Goal: Task Accomplishment & Management: Manage account settings

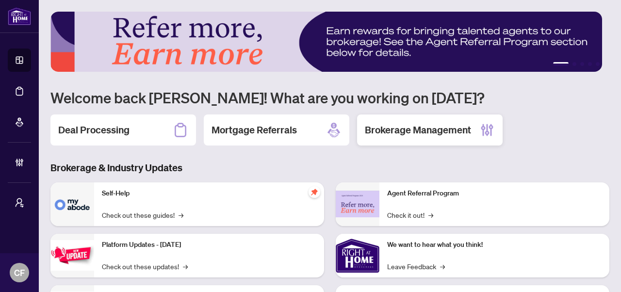
click at [438, 134] on h2 "Brokerage Management" at bounding box center [418, 130] width 106 height 14
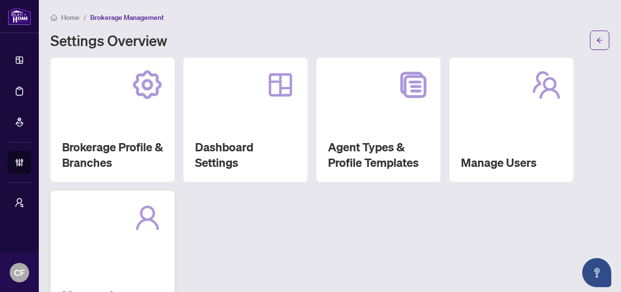
click at [152, 222] on icon at bounding box center [147, 217] width 26 height 27
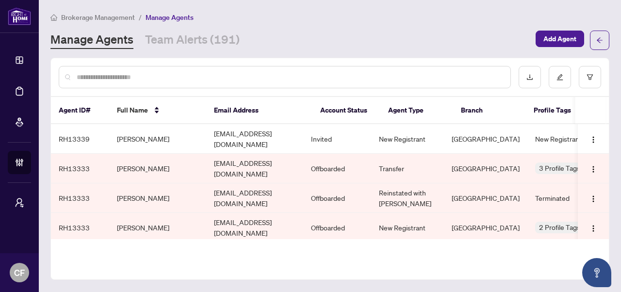
click at [289, 79] on input "text" at bounding box center [290, 77] width 426 height 11
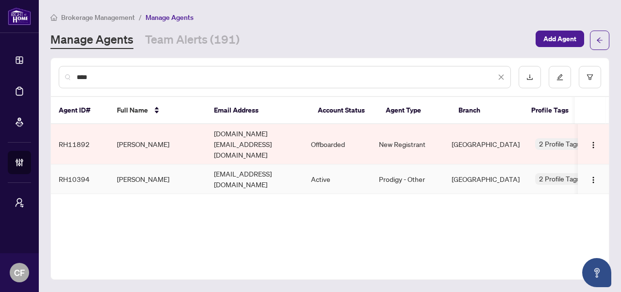
type input "****"
click at [343, 165] on td "Active" at bounding box center [337, 180] width 68 height 30
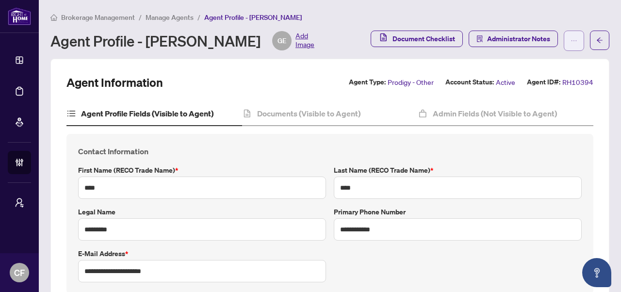
click at [564, 47] on button "button" at bounding box center [574, 41] width 20 height 20
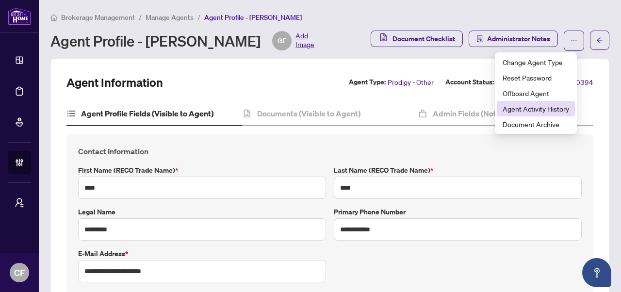
click at [553, 112] on span "Agent Activity History" at bounding box center [536, 108] width 66 height 11
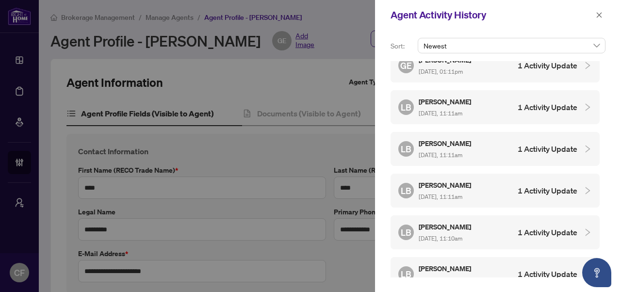
scroll to position [82, 0]
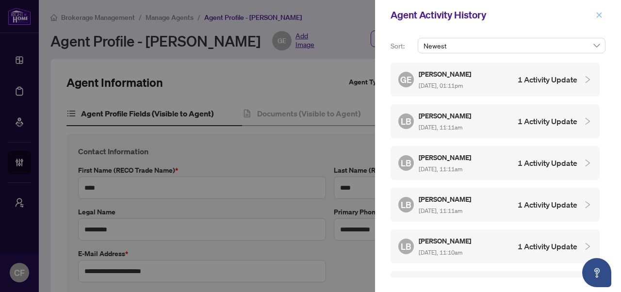
click at [596, 14] on icon "close" at bounding box center [599, 15] width 7 height 7
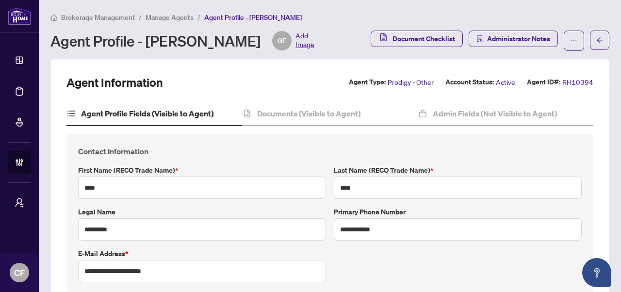
click at [161, 17] on span "Manage Agents" at bounding box center [170, 17] width 48 height 9
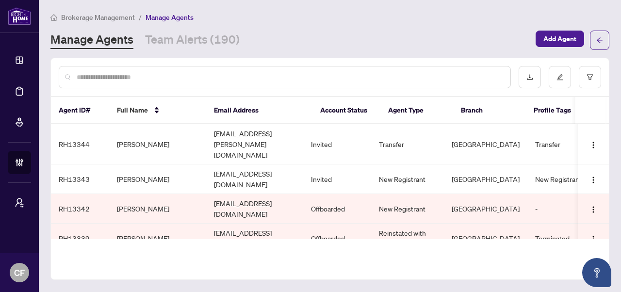
click at [224, 75] on input "text" at bounding box center [290, 77] width 426 height 11
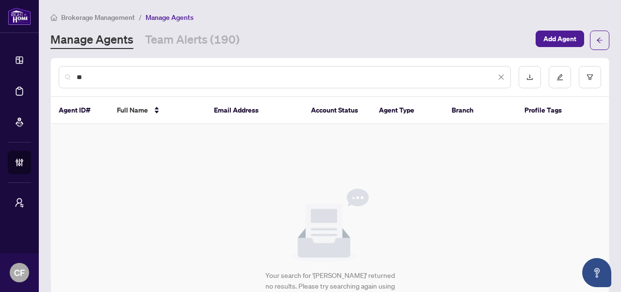
type input "*"
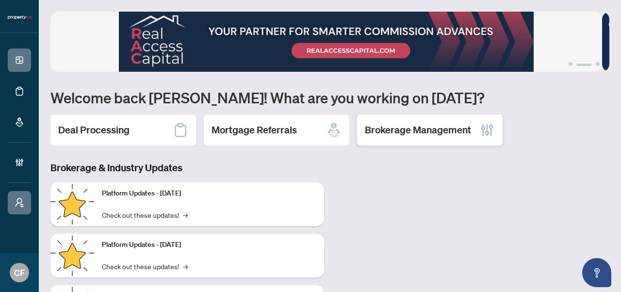
click at [457, 134] on h2 "Brokerage Management" at bounding box center [418, 130] width 106 height 14
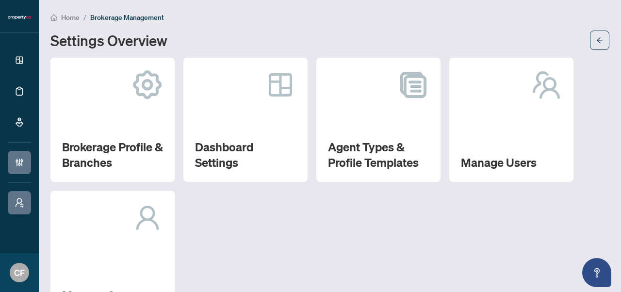
click at [125, 255] on div "Manage Agents" at bounding box center [112, 253] width 124 height 124
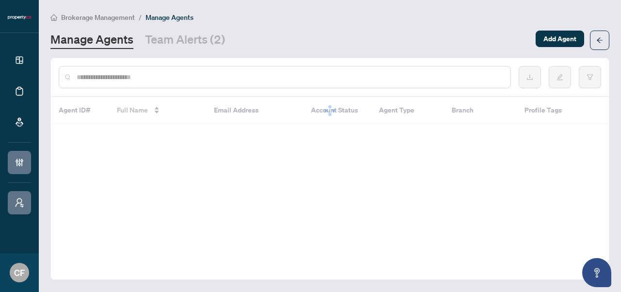
click at [254, 79] on input "text" at bounding box center [290, 77] width 426 height 11
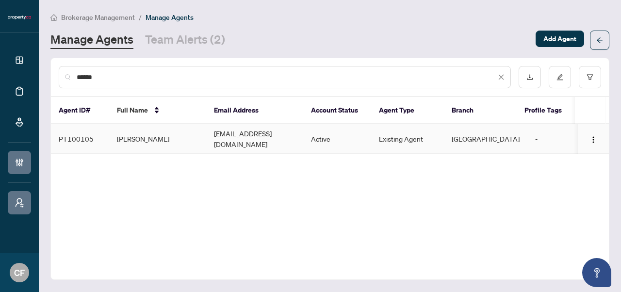
type input "******"
click at [400, 137] on td "Existing Agent" at bounding box center [407, 139] width 73 height 30
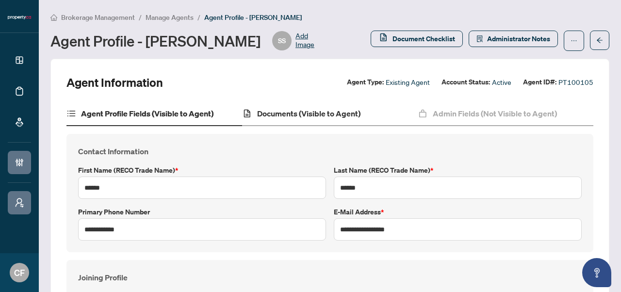
click at [377, 114] on div "Documents (Visible to Agent)" at bounding box center [330, 114] width 176 height 24
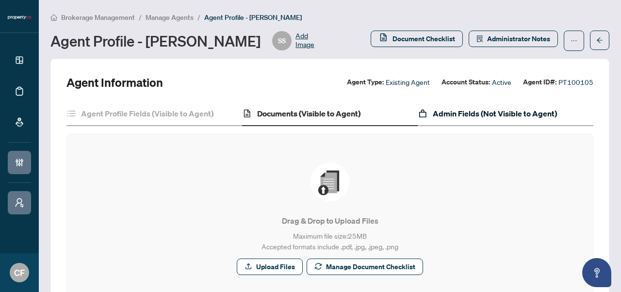
click at [479, 115] on h4 "Admin Fields (Not Visible to Agent)" at bounding box center [495, 114] width 124 height 12
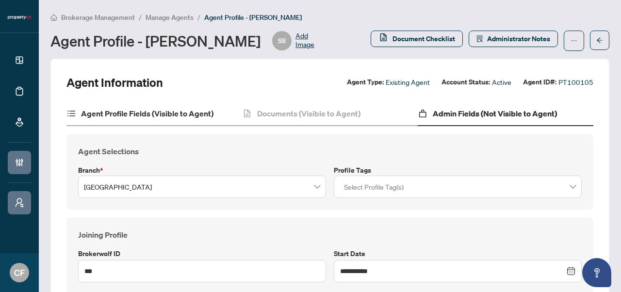
click at [185, 106] on div "Agent Profile Fields (Visible to Agent)" at bounding box center [154, 114] width 176 height 24
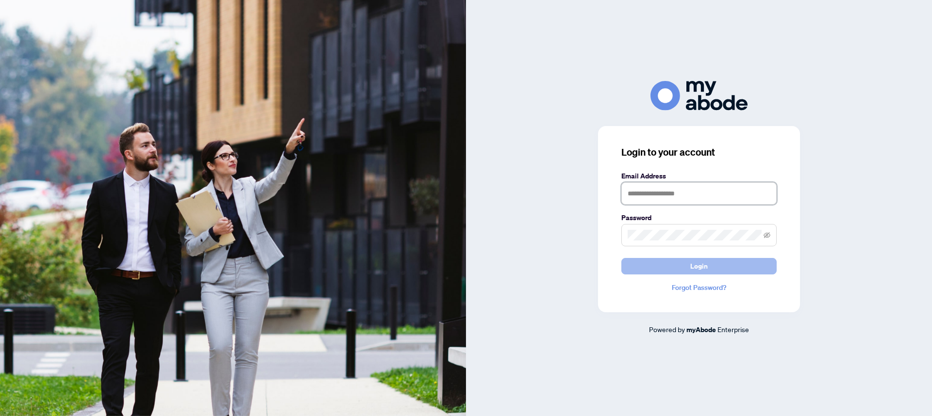
type input "**********"
click at [739, 268] on button "Login" at bounding box center [698, 266] width 155 height 17
